Goal: Check status: Check status

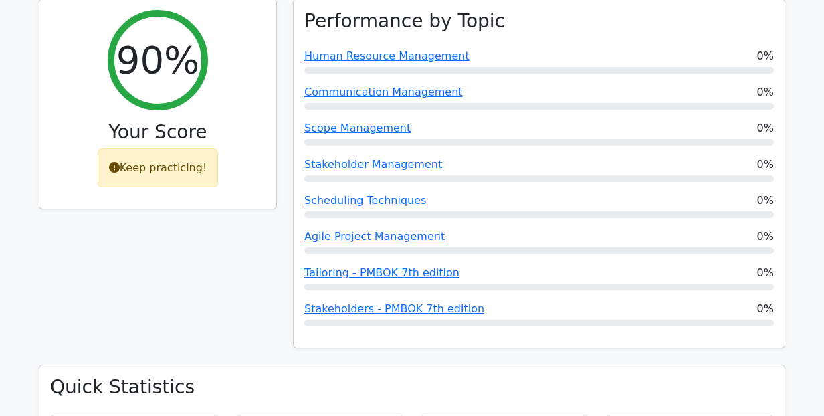
click at [262, 212] on div "90% Your Score Keep practicing!" at bounding box center [158, 182] width 254 height 367
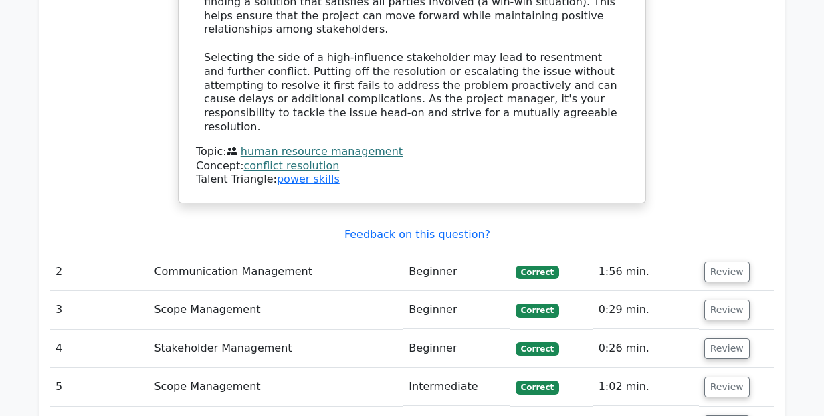
scroll to position [1687, 0]
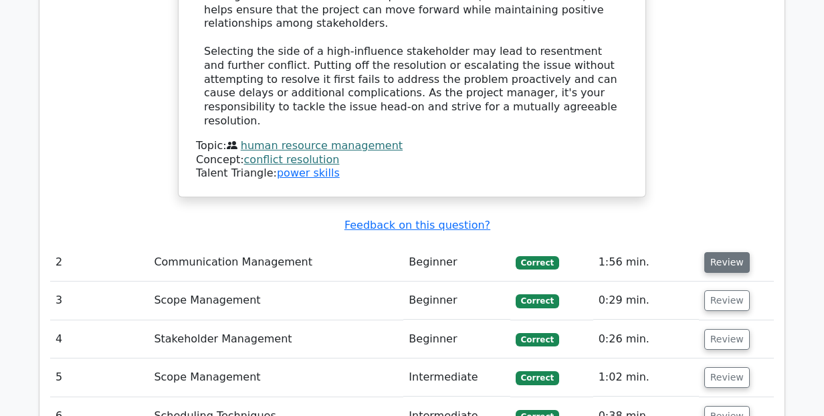
click at [717, 252] on button "Review" at bounding box center [726, 262] width 45 height 21
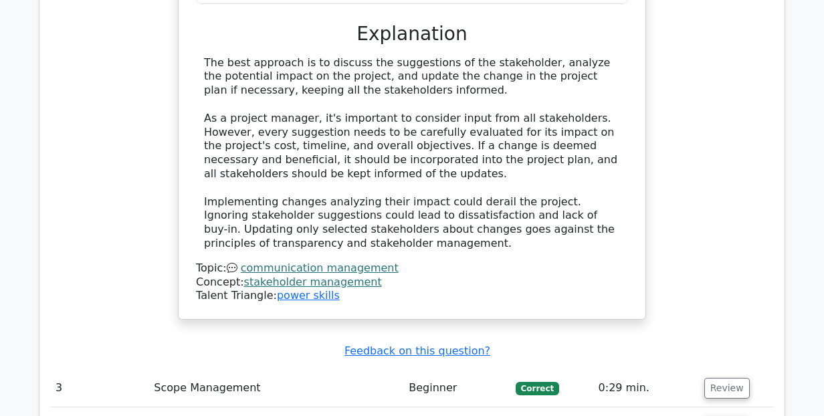
scroll to position [2329, 0]
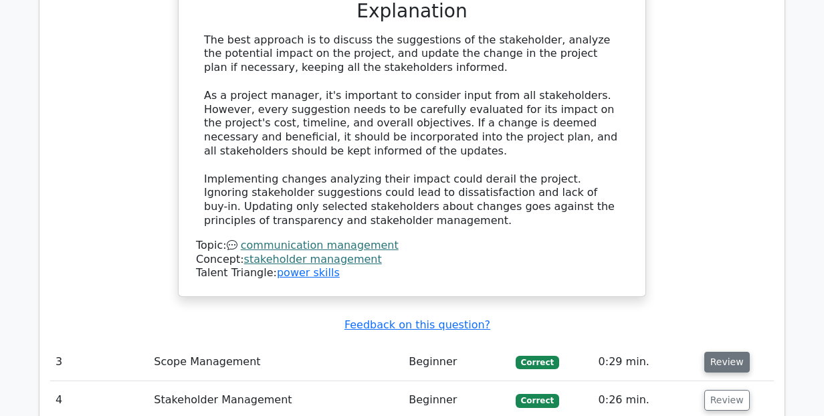
click at [729, 352] on button "Review" at bounding box center [726, 362] width 45 height 21
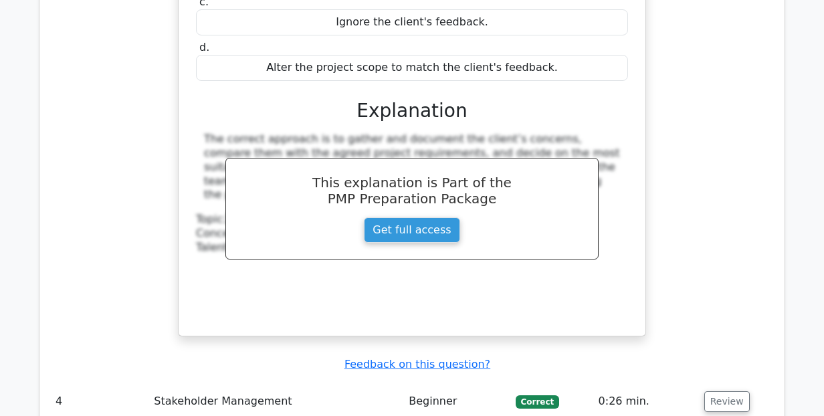
scroll to position [2917, 0]
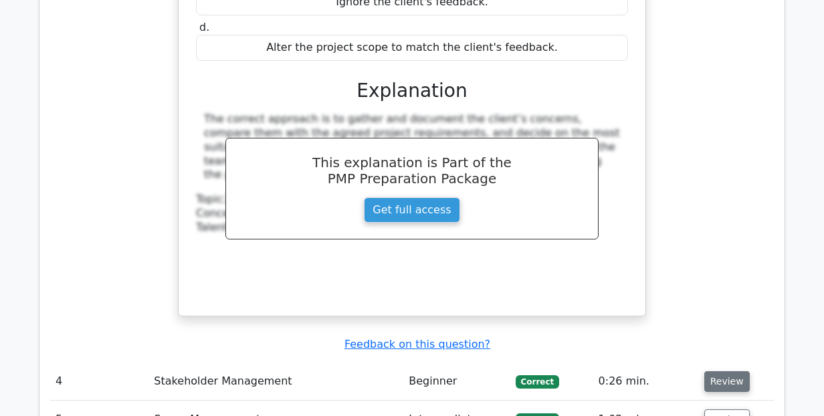
click at [726, 371] on button "Review" at bounding box center [726, 381] width 45 height 21
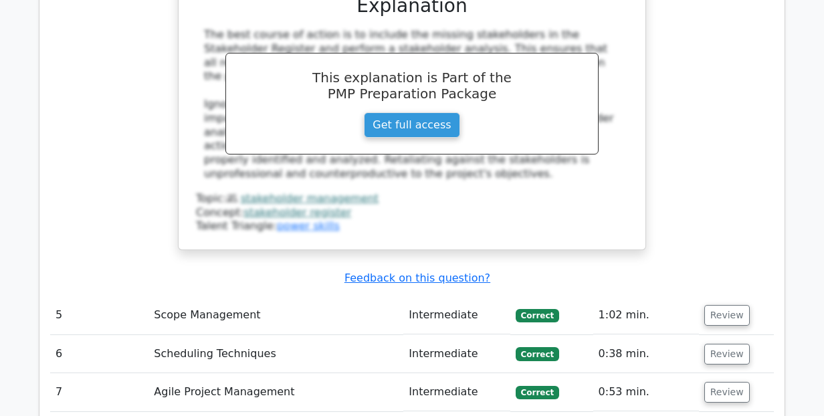
scroll to position [3667, 0]
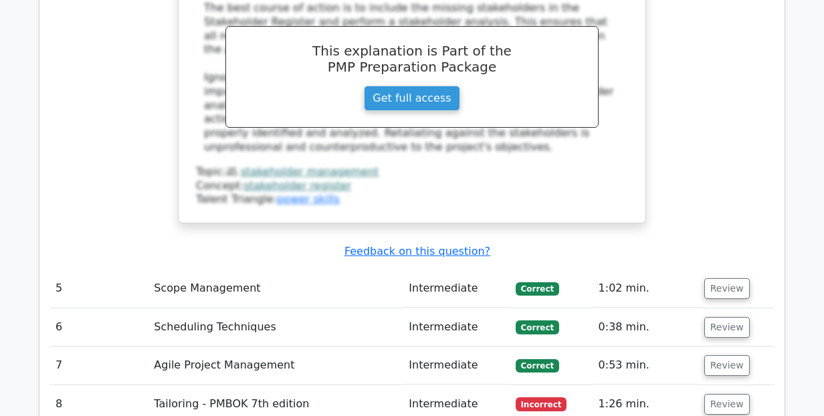
click at [726, 394] on button "Review" at bounding box center [726, 404] width 45 height 21
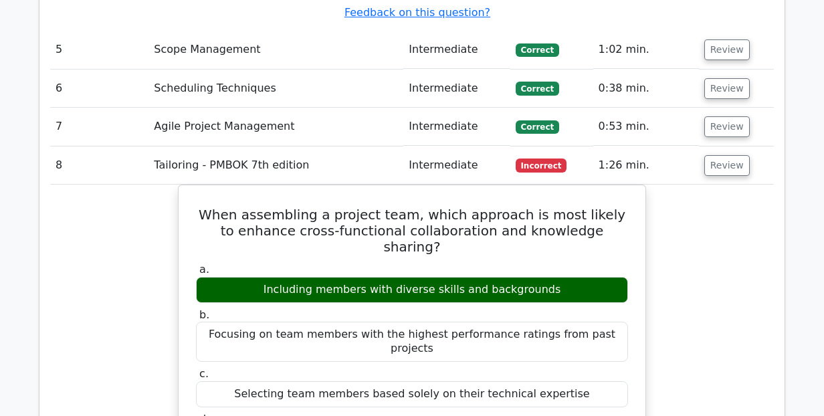
scroll to position [3907, 0]
